Goal: Information Seeking & Learning: Learn about a topic

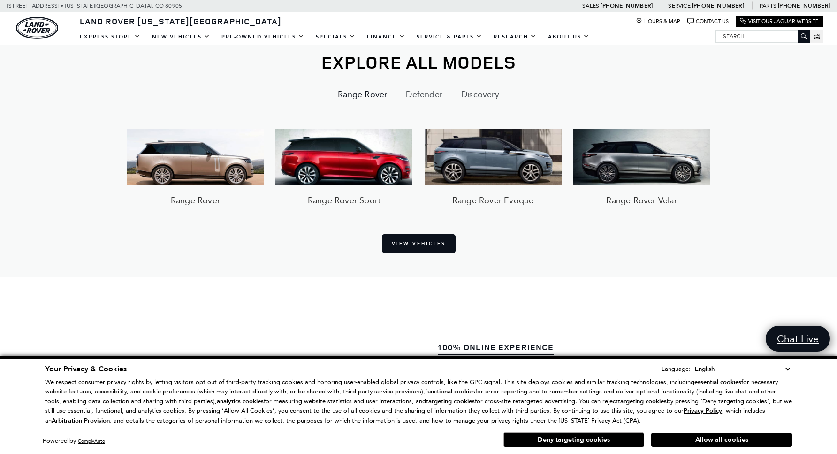
scroll to position [805, 0]
click at [478, 94] on button "Discovery" at bounding box center [480, 95] width 57 height 23
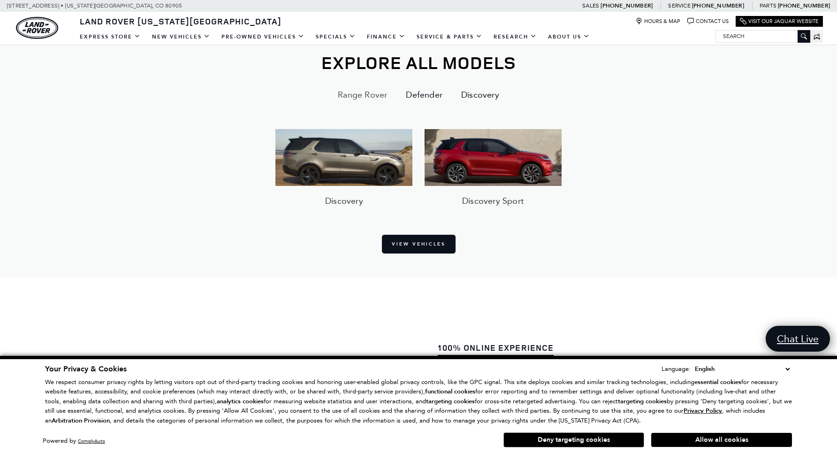
click at [427, 93] on button "Defender" at bounding box center [423, 95] width 55 height 23
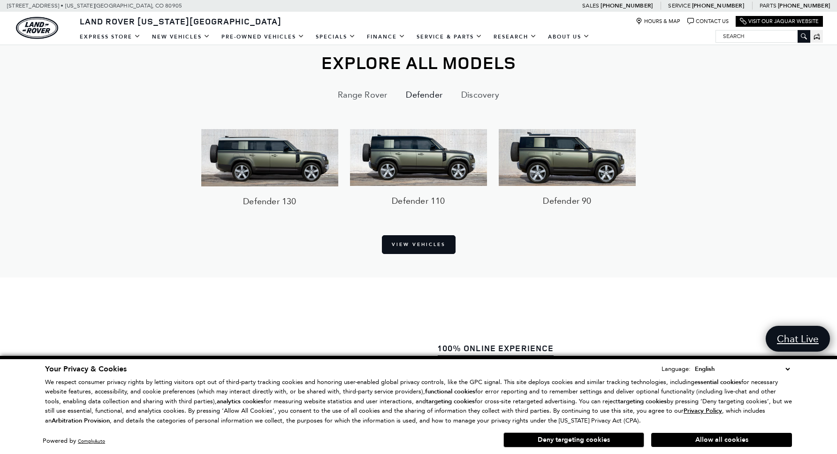
click at [420, 161] on img at bounding box center [418, 157] width 137 height 56
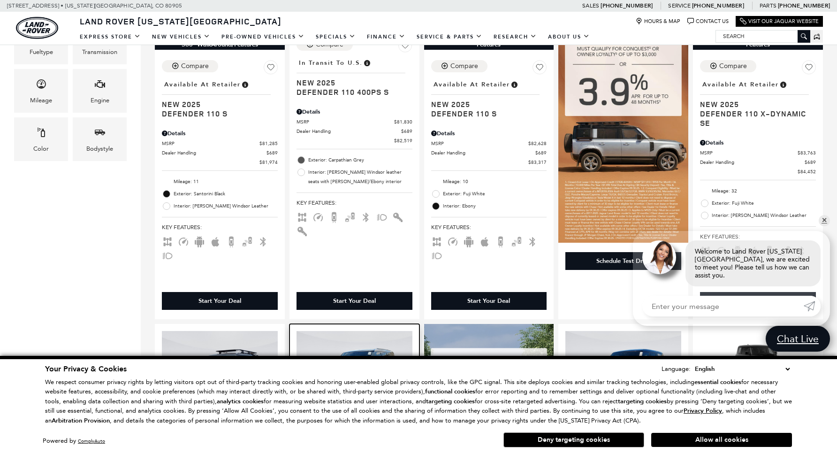
scroll to position [506, 0]
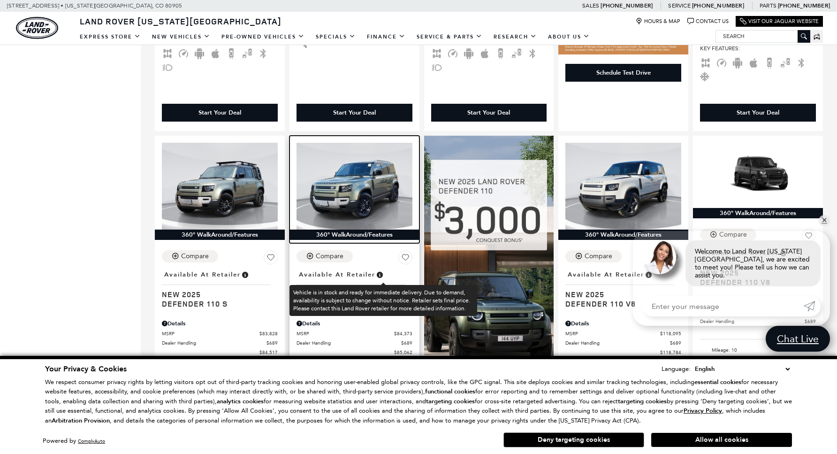
click at [342, 194] on img at bounding box center [354, 186] width 116 height 87
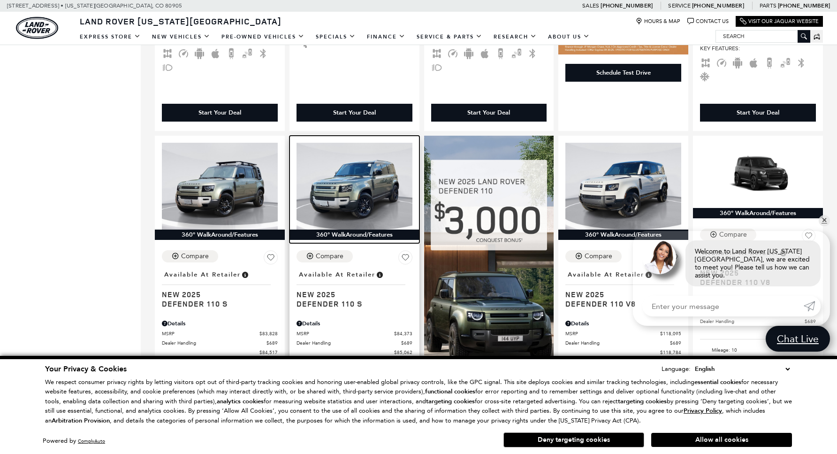
click at [342, 194] on img at bounding box center [354, 186] width 116 height 87
